Goal: Navigation & Orientation: Find specific page/section

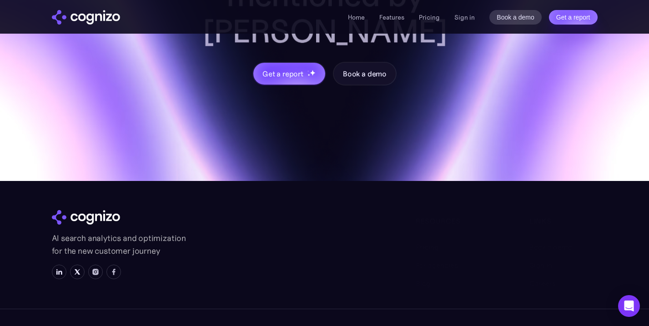
scroll to position [3859, 0]
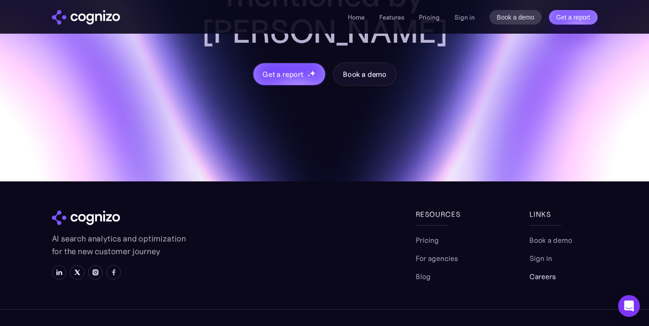
click at [551, 271] on link "Careers" at bounding box center [543, 276] width 26 height 11
click at [319, 224] on div "AI search analytics and optimization for the new customer journey" at bounding box center [234, 245] width 364 height 73
click at [441, 253] on link "For agencies" at bounding box center [437, 258] width 42 height 11
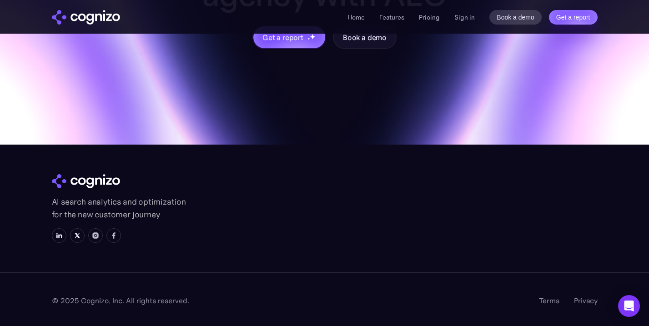
scroll to position [1106, 0]
click at [420, 240] on link "Blog" at bounding box center [423, 239] width 15 height 11
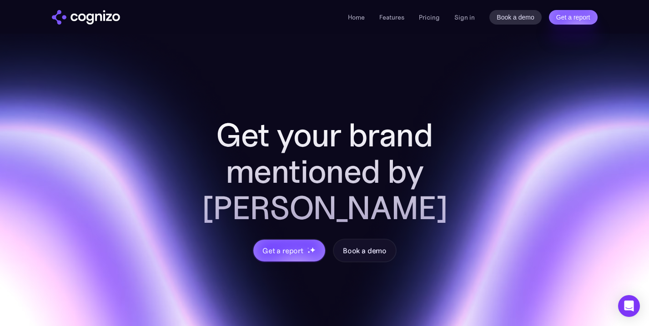
scroll to position [369, 0]
